Goal: Task Accomplishment & Management: Complete application form

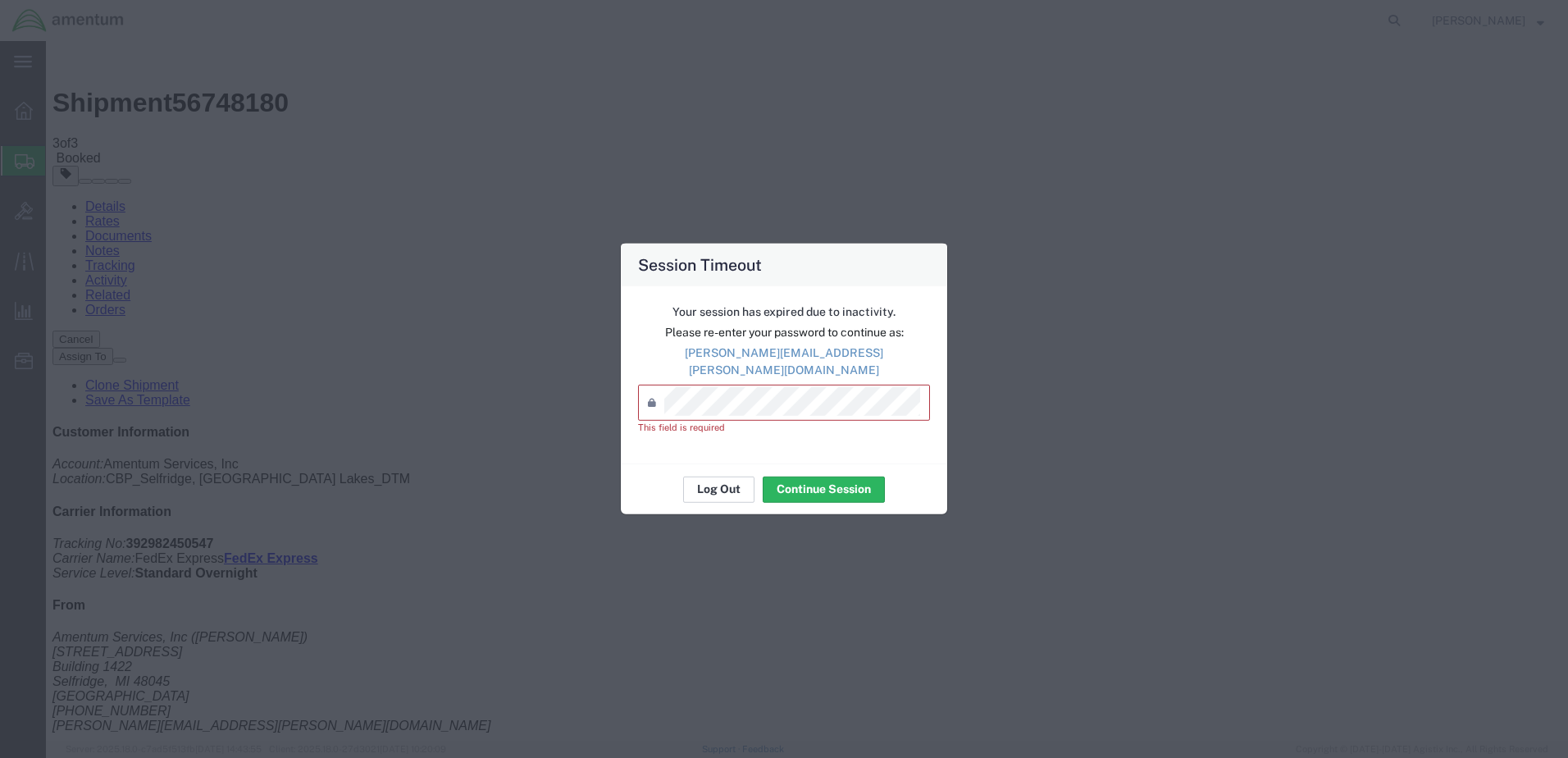
click at [729, 478] on button "Log Out" at bounding box center [719, 489] width 72 height 26
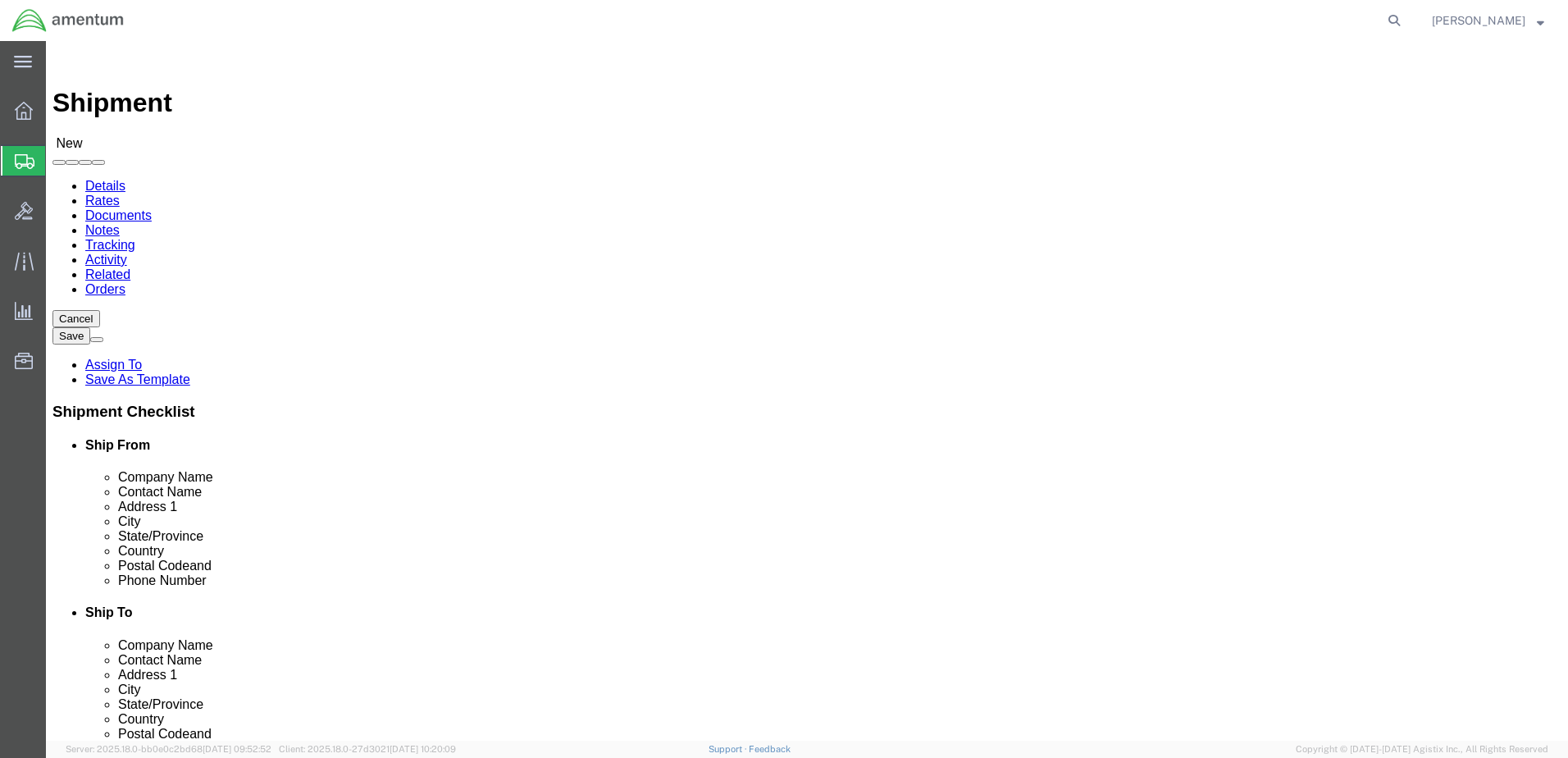
select select
type input "l"
type input "gre"
select select "49921"
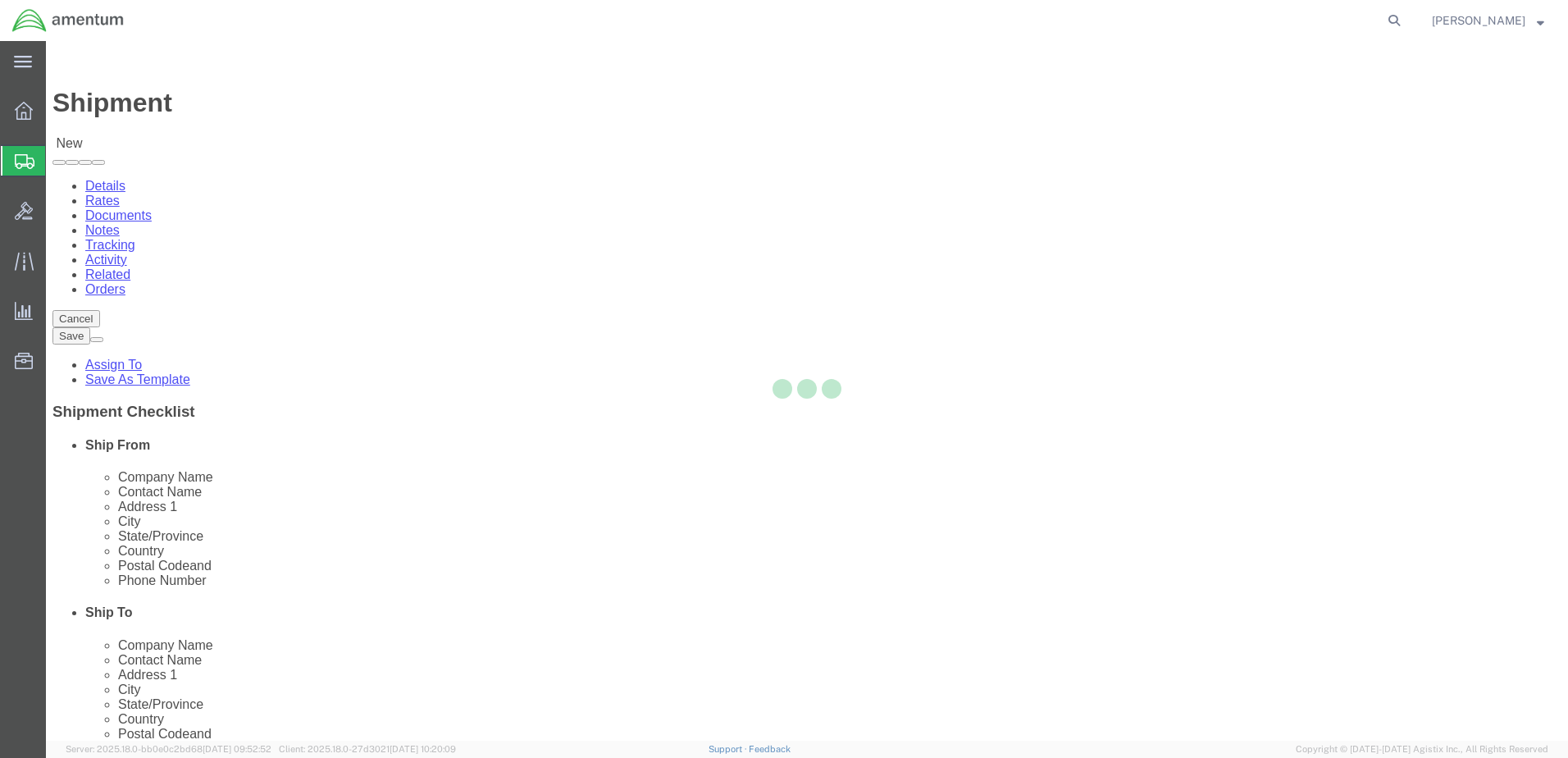
select select "MI"
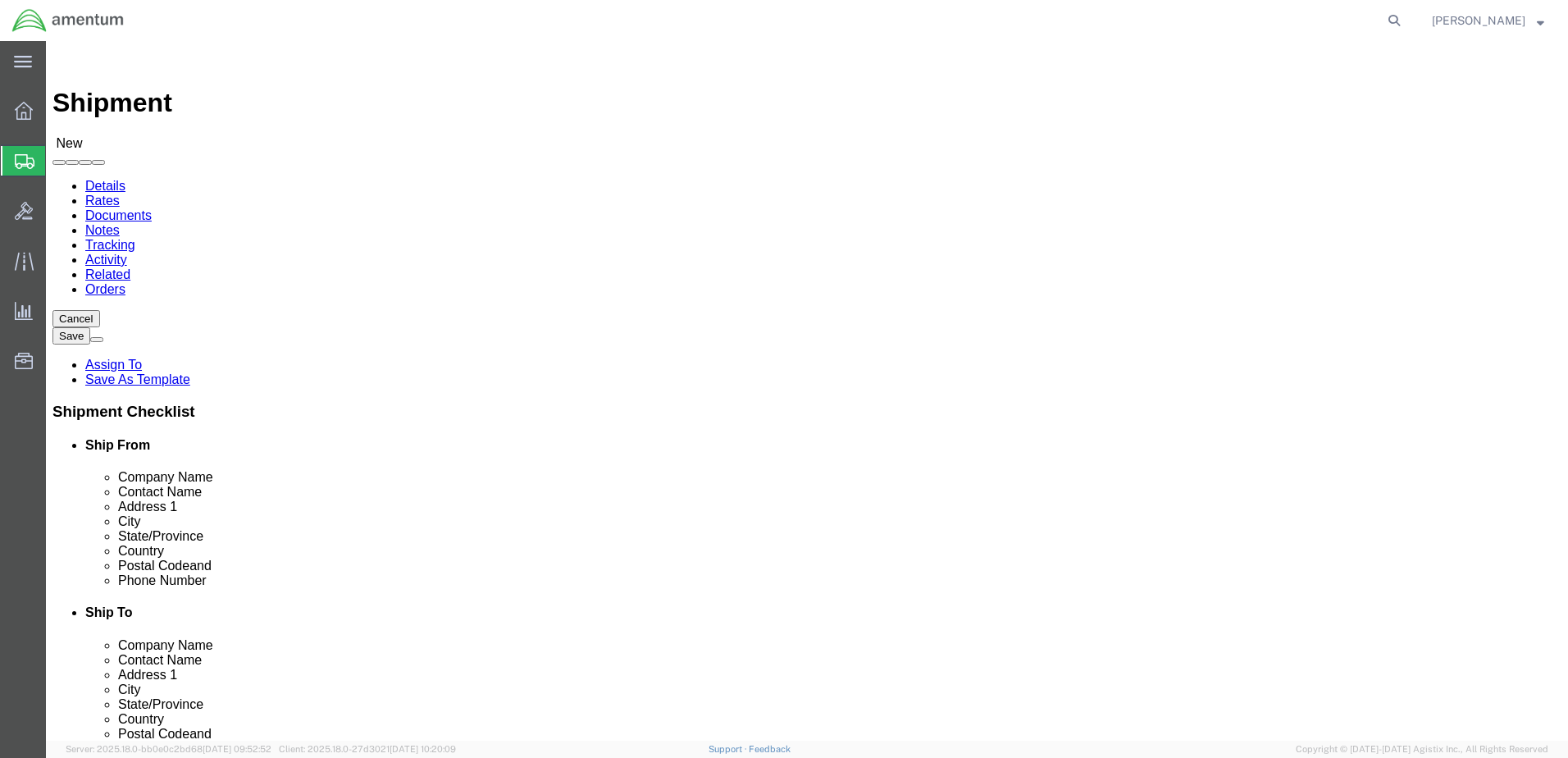
click input "text"
